Goal: Information Seeking & Learning: Learn about a topic

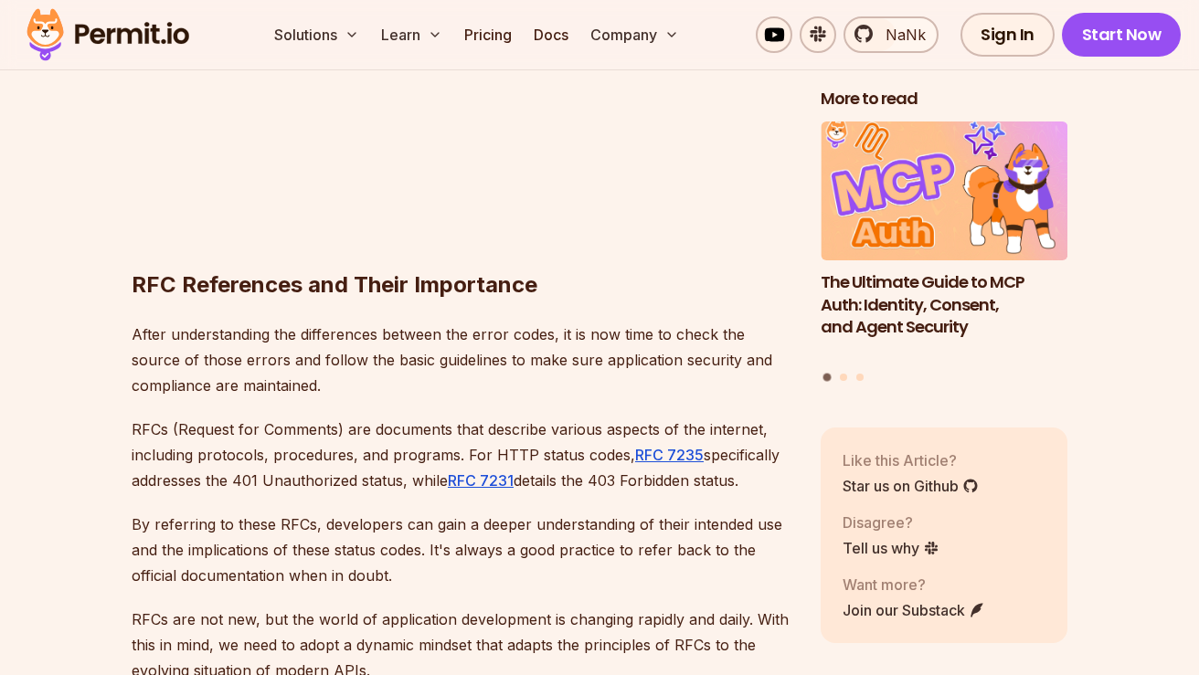
scroll to position [4089, 0]
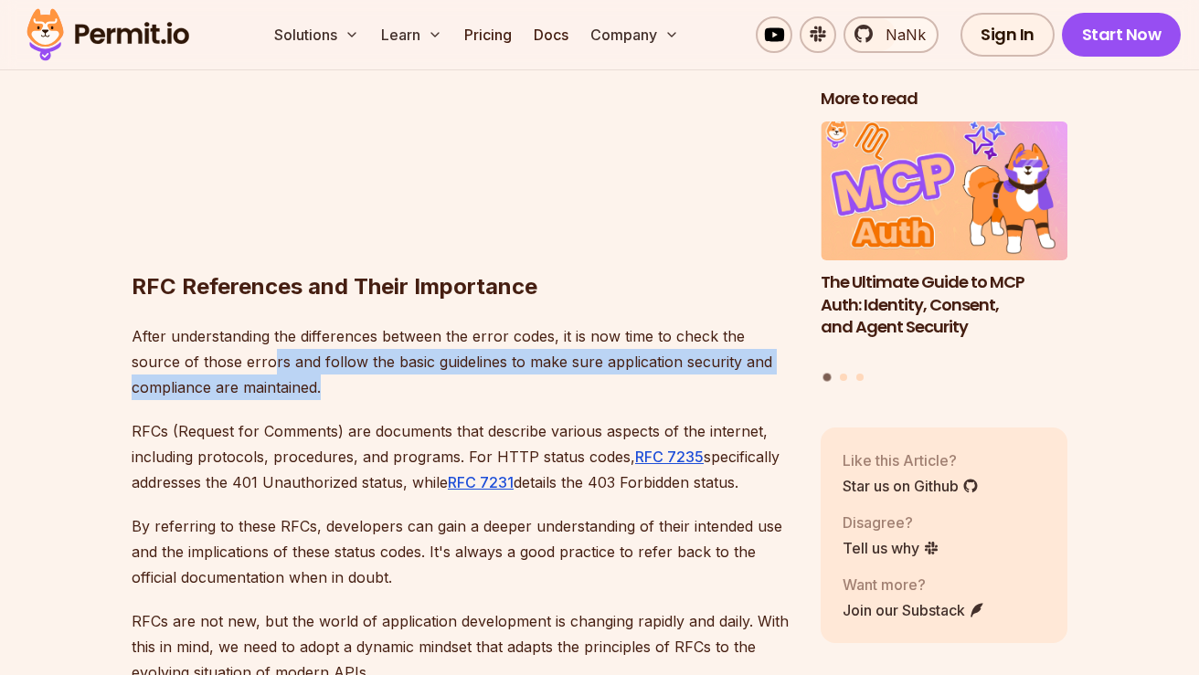
drag, startPoint x: 221, startPoint y: 300, endPoint x: 334, endPoint y: 335, distance: 118.8
click at [334, 337] on p "After understanding the differences between the error codes, it is now time to …" at bounding box center [462, 361] width 660 height 77
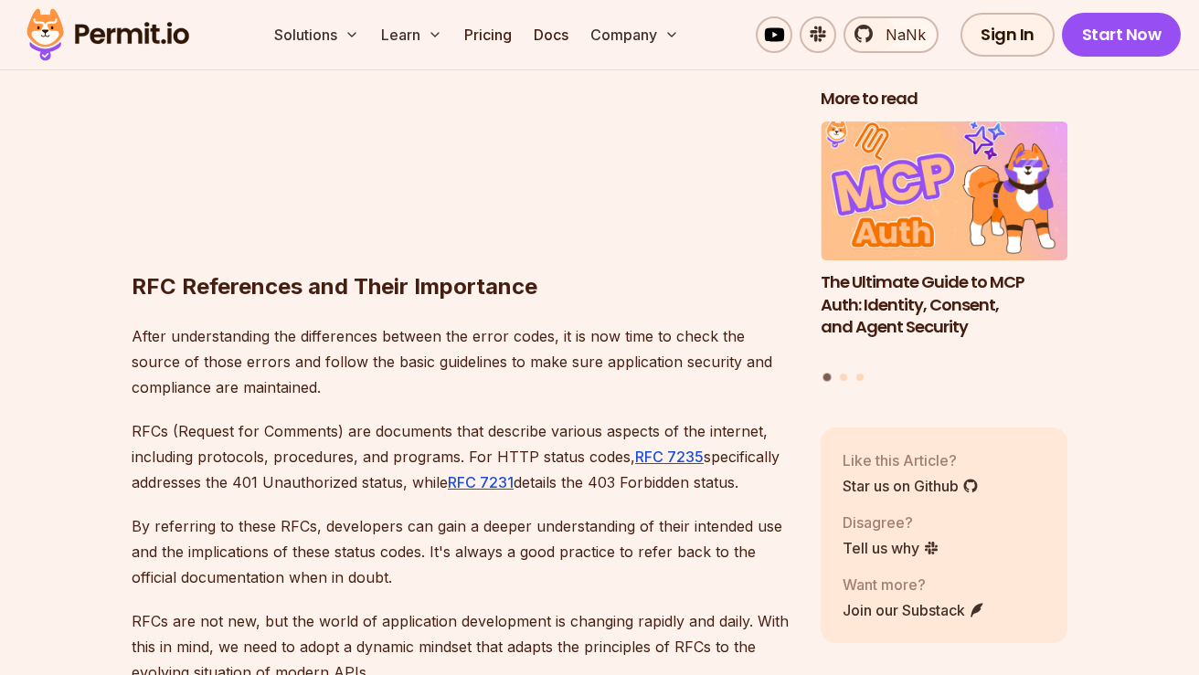
click at [140, 323] on p "After understanding the differences between the error codes, it is now time to …" at bounding box center [462, 361] width 660 height 77
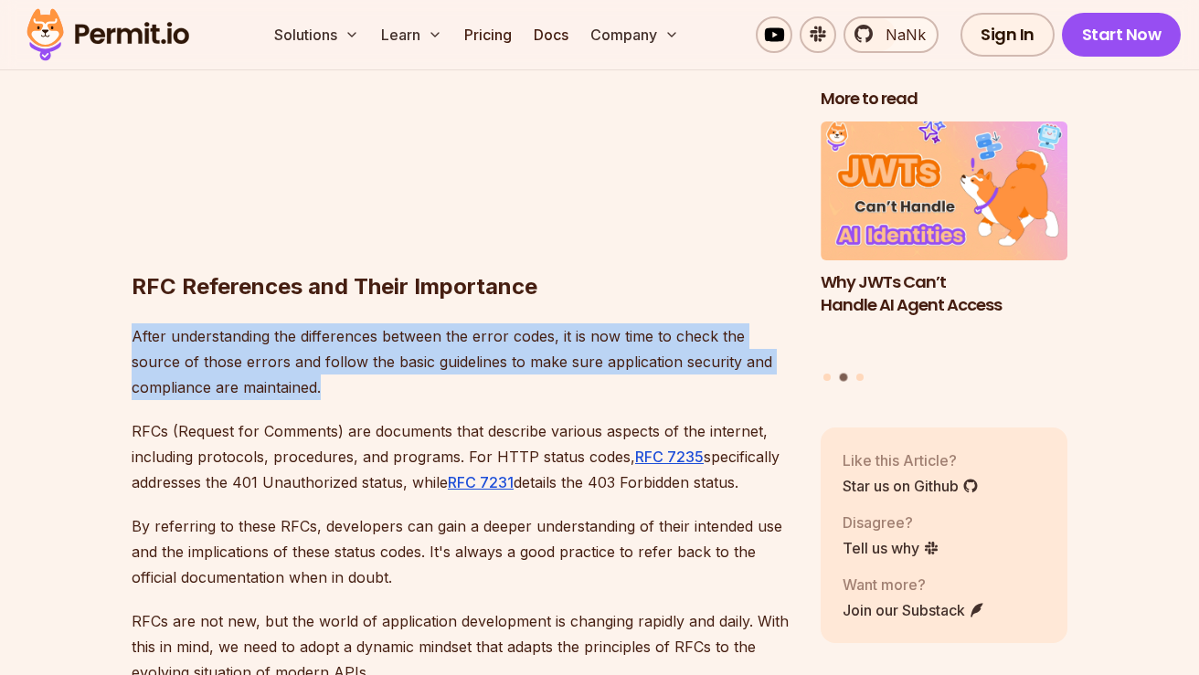
drag, startPoint x: 114, startPoint y: 284, endPoint x: 397, endPoint y: 347, distance: 289.3
click at [397, 347] on section "Table of Contents Introduction Understanding HTTP status codes is crucial when …" at bounding box center [599, 659] width 1199 height 7247
click at [397, 347] on p "After understanding the differences between the error codes, it is now time to …" at bounding box center [462, 361] width 660 height 77
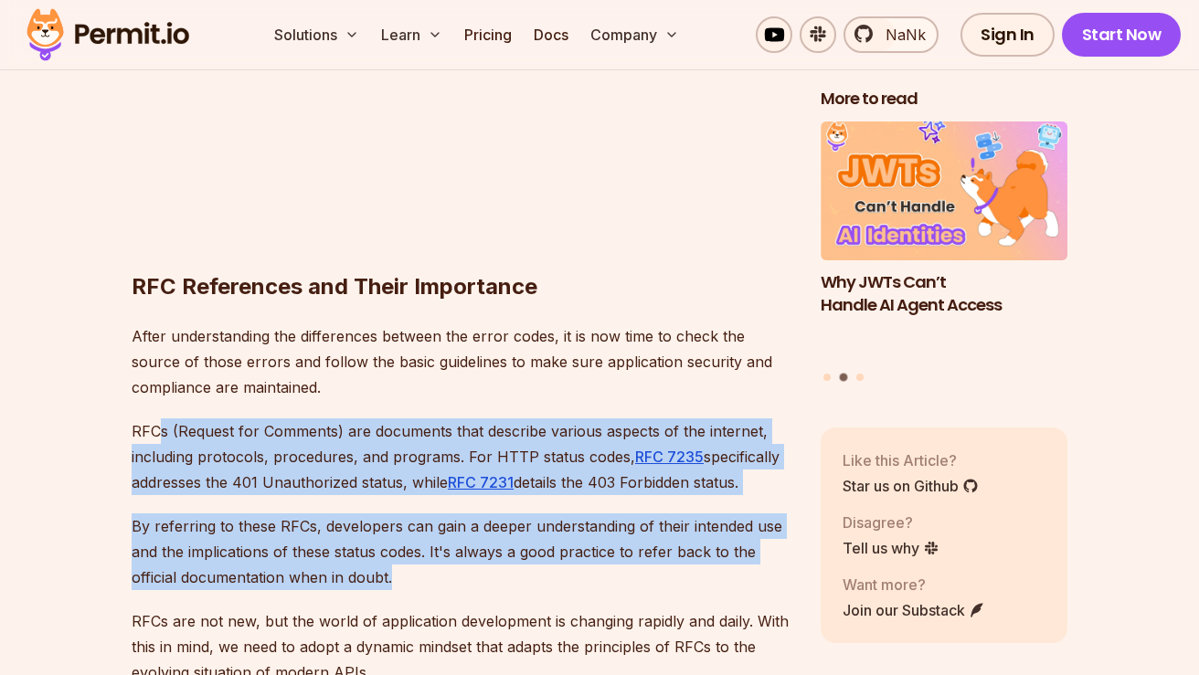
drag, startPoint x: 224, startPoint y: 367, endPoint x: 453, endPoint y: 537, distance: 285.4
click at [462, 536] on div "Introduction Understanding HTTP status codes is crucial when developing website…" at bounding box center [462, 519] width 660 height 6776
click at [453, 537] on p "By referring to these RFCs, developers can gain a deeper understanding of their…" at bounding box center [462, 551] width 660 height 77
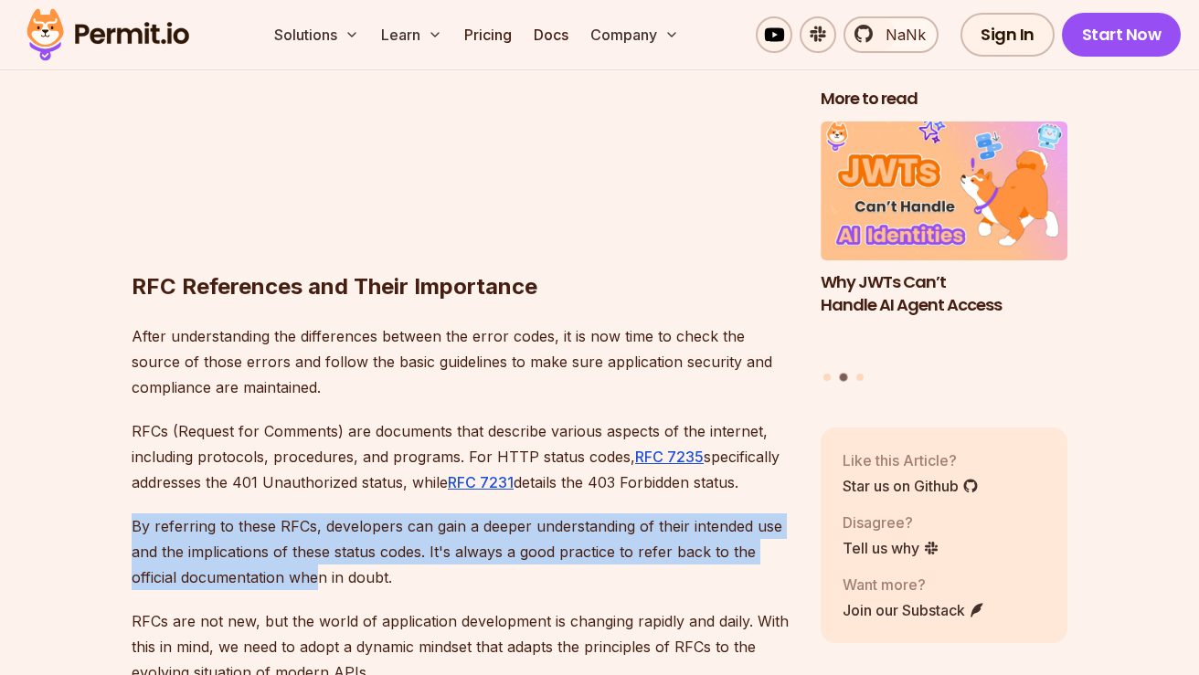
drag, startPoint x: 217, startPoint y: 464, endPoint x: 323, endPoint y: 526, distance: 122.8
click at [323, 526] on div "Introduction Understanding HTTP status codes is crucial when developing website…" at bounding box center [462, 519] width 660 height 6776
click at [323, 526] on p "By referring to these RFCs, developers can gain a deeper understanding of their…" at bounding box center [462, 551] width 660 height 77
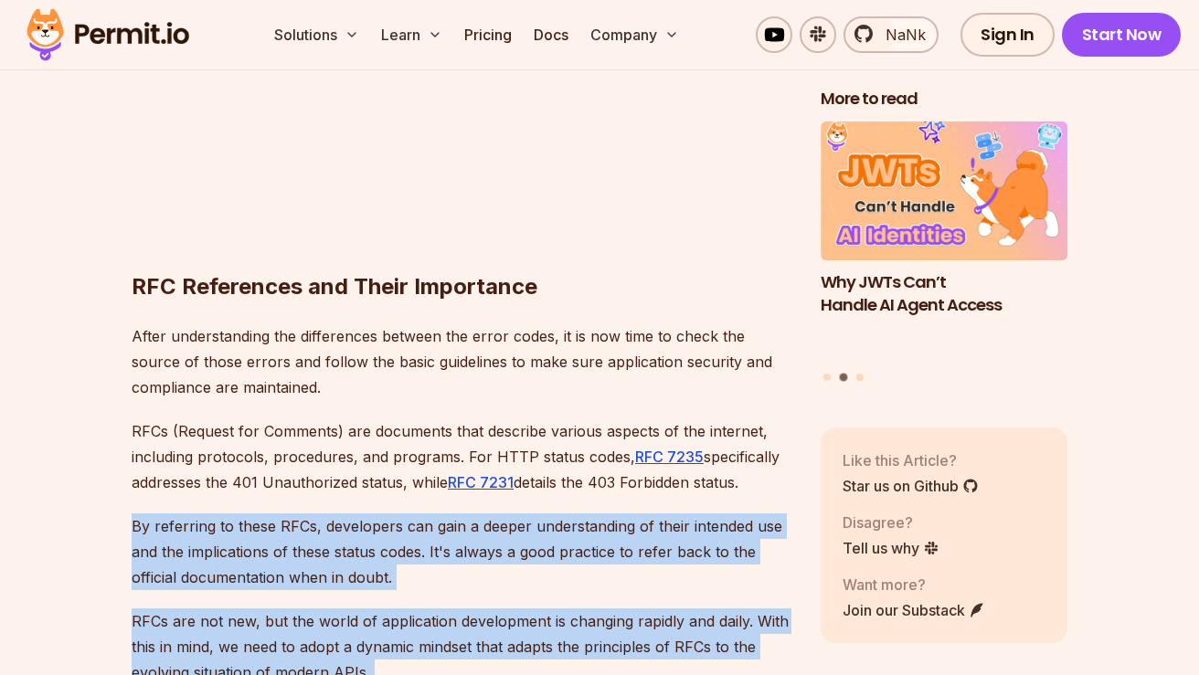
drag, startPoint x: 343, startPoint y: 585, endPoint x: 144, endPoint y: 439, distance: 245.8
click at [146, 439] on div "Introduction Understanding HTTP status codes is crucial when developing website…" at bounding box center [462, 519] width 660 height 6776
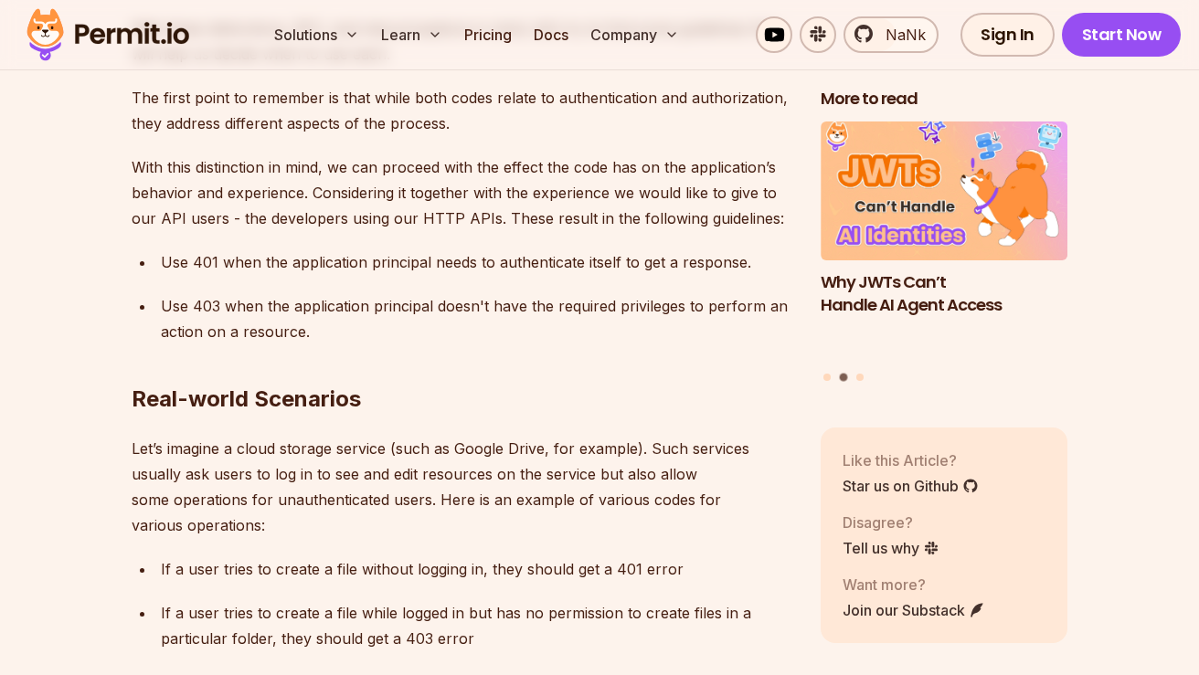
scroll to position [5740, 0]
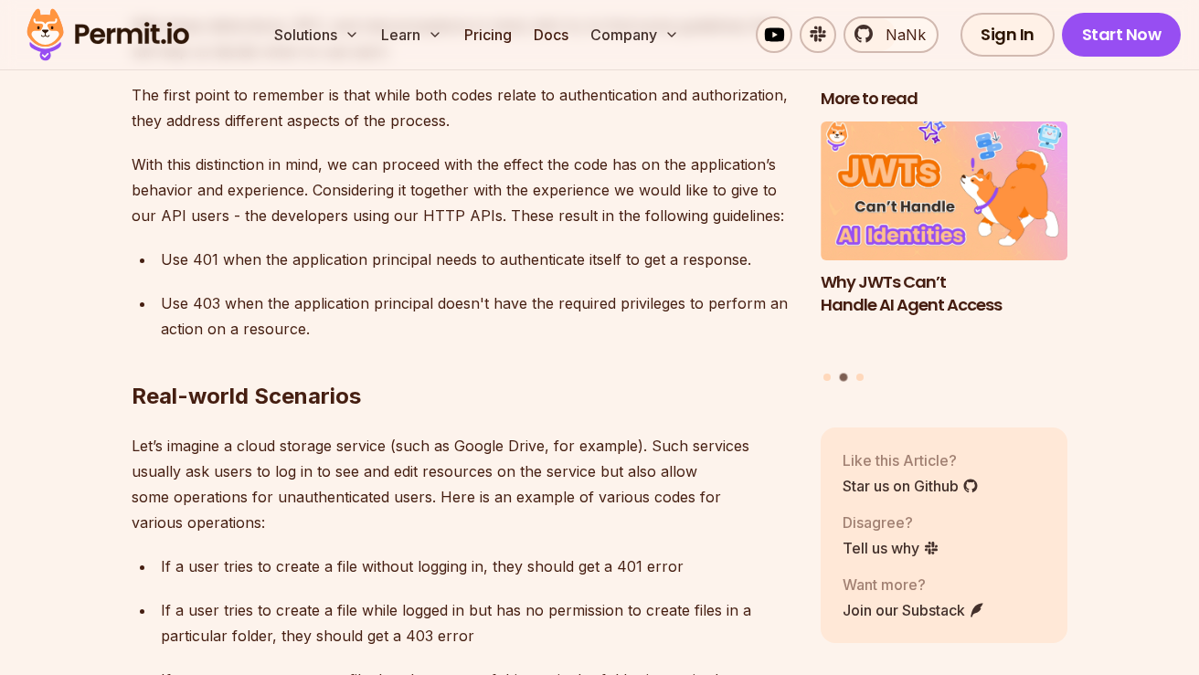
click at [236, 291] on p "Use 403 when the application principal doesn't have the required privileges to …" at bounding box center [476, 316] width 630 height 51
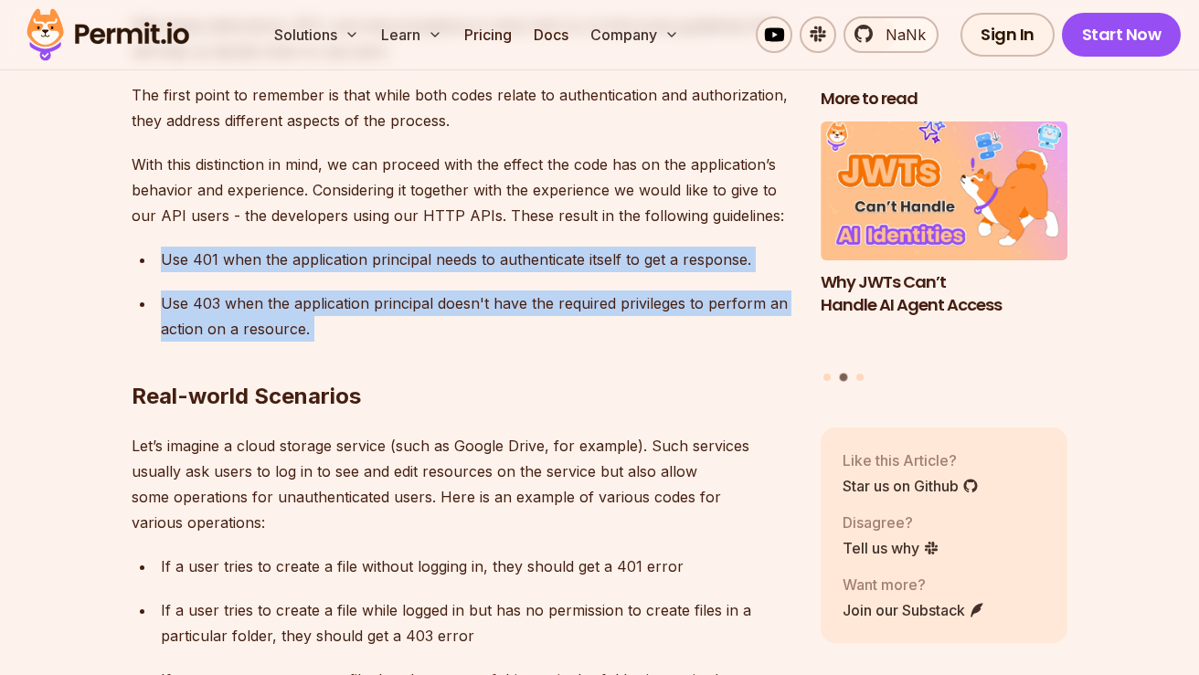
drag, startPoint x: 314, startPoint y: 270, endPoint x: 153, endPoint y: 203, distance: 174.9
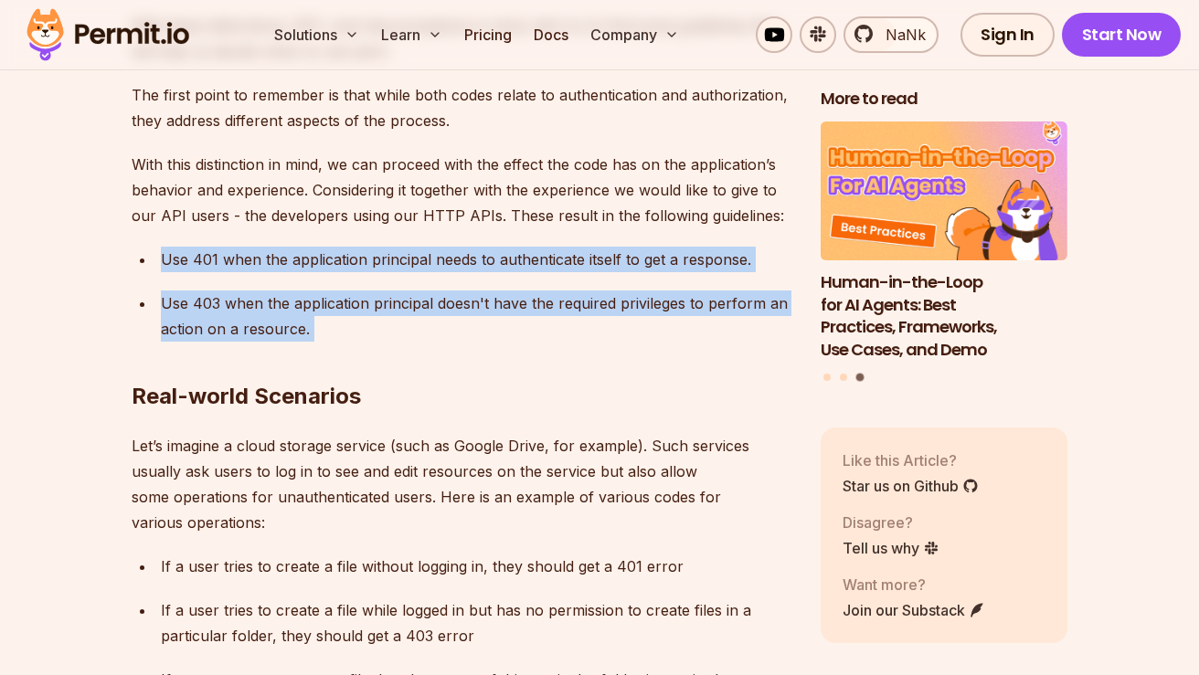
click at [517, 309] on h2 "Real-world Scenarios" at bounding box center [462, 360] width 660 height 102
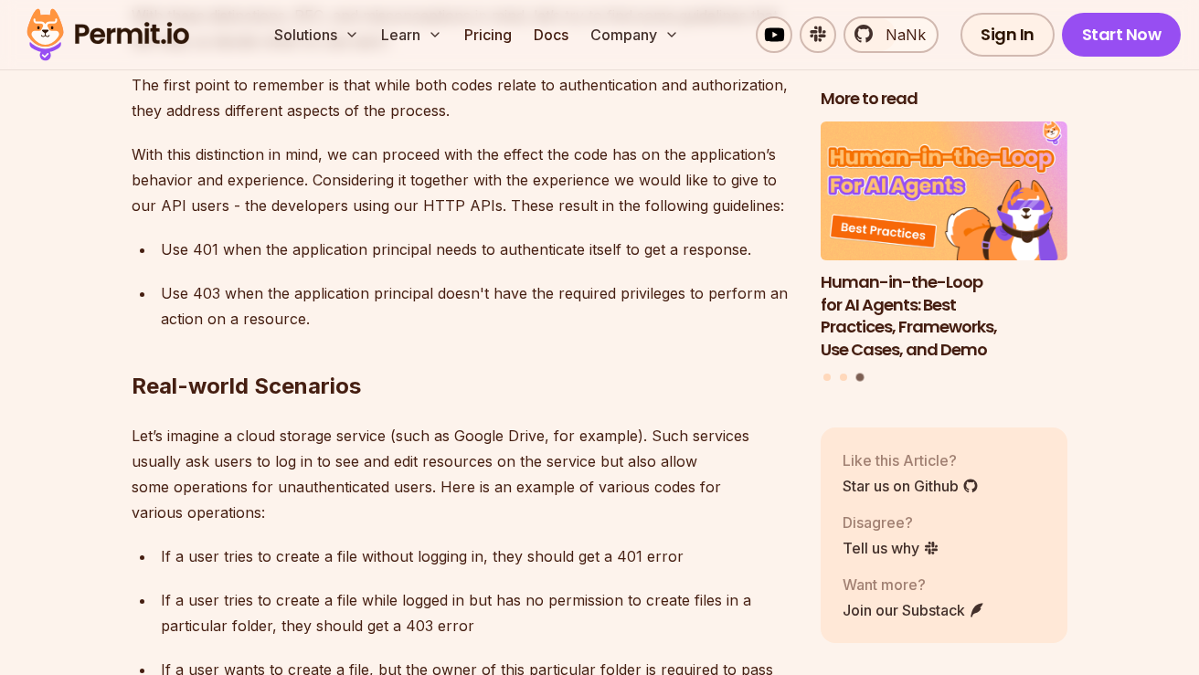
scroll to position [6024, 0]
